Goal: Information Seeking & Learning: Check status

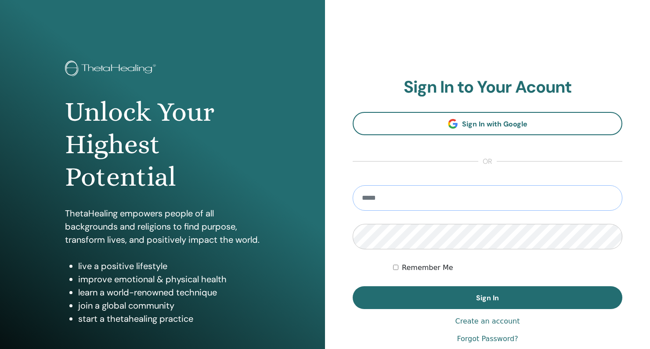
type input "**********"
click at [488, 298] on button "Sign In" at bounding box center [488, 297] width 270 height 23
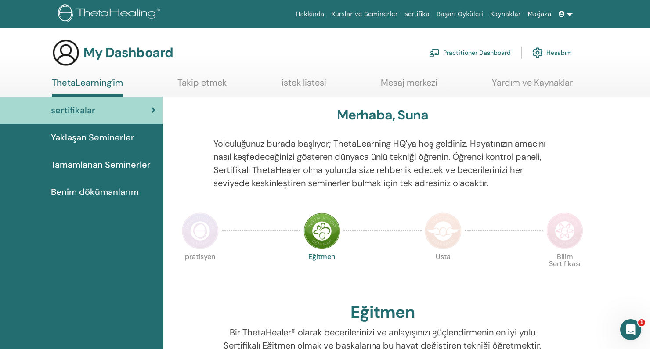
click at [107, 109] on div "sertifikalar" at bounding box center [81, 110] width 149 height 13
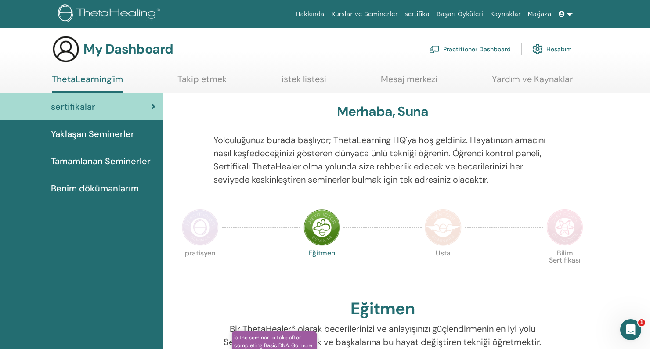
scroll to position [0, 0]
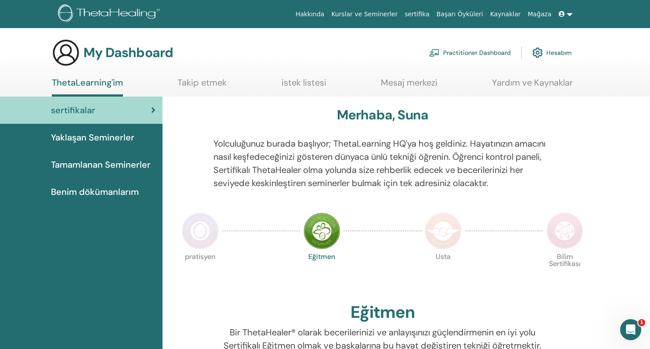
click at [91, 163] on span "Tamamlanan Seminerler" at bounding box center [101, 164] width 100 height 13
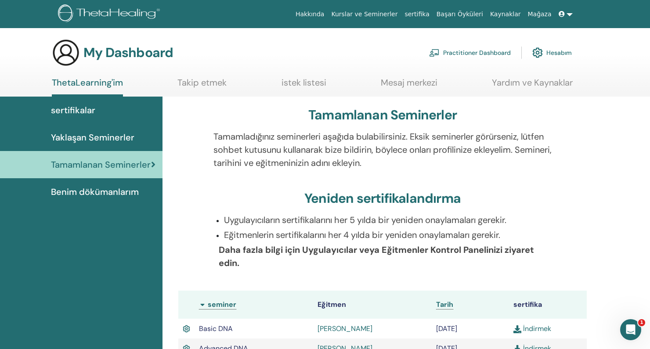
click at [563, 14] on icon at bounding box center [562, 14] width 6 height 6
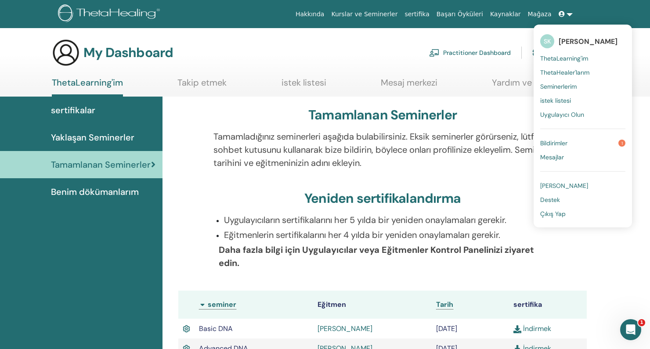
click at [565, 213] on span "Çıkış Yap" at bounding box center [552, 214] width 25 height 8
